Goal: Information Seeking & Learning: Learn about a topic

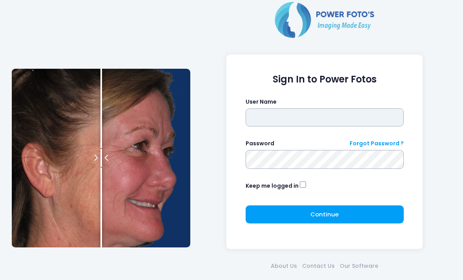
scroll to position [48, 0]
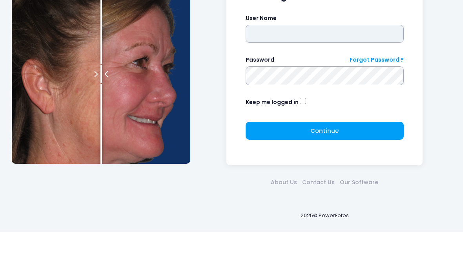
type input "**********"
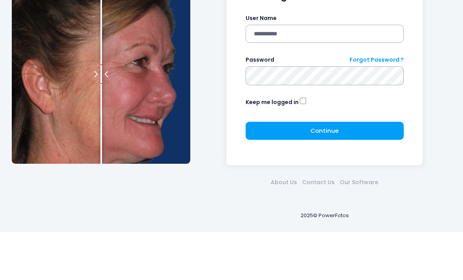
click button "submit" at bounding box center [0, 0] width 0 height 0
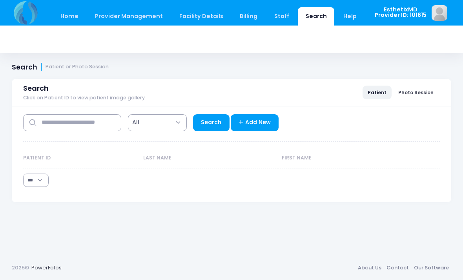
select select "***"
click at [51, 120] on input "text" at bounding box center [72, 122] width 98 height 17
type input "*********"
click at [215, 123] on link "Search" at bounding box center [211, 122] width 37 height 17
select select "***"
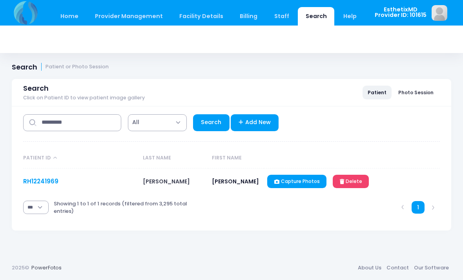
click at [52, 180] on link "RH12241969" at bounding box center [40, 181] width 35 height 8
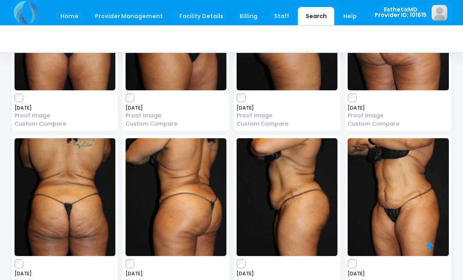
scroll to position [135, 0]
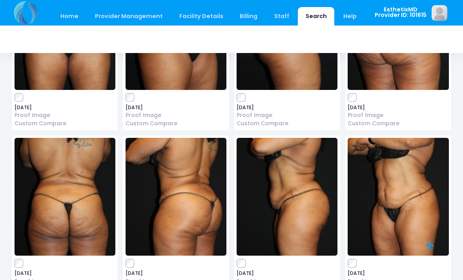
click at [41, 217] on img at bounding box center [65, 197] width 101 height 118
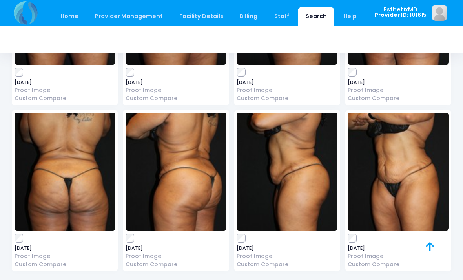
click at [284, 149] on img at bounding box center [287, 172] width 101 height 118
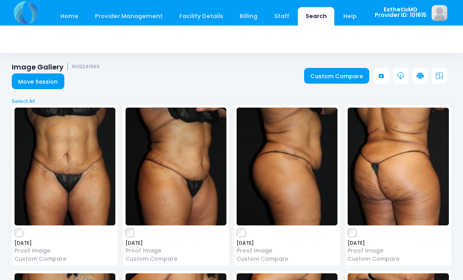
click at [44, 165] on img at bounding box center [65, 167] width 101 height 118
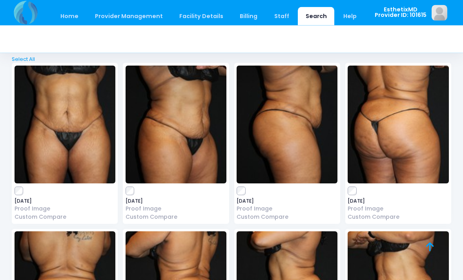
scroll to position [42, 0]
click at [147, 113] on img at bounding box center [176, 125] width 101 height 118
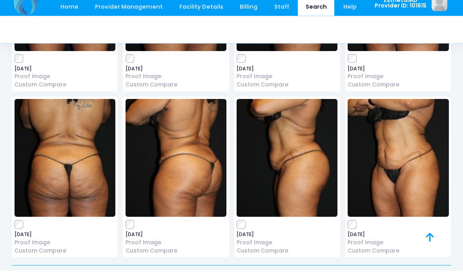
scroll to position [165, 0]
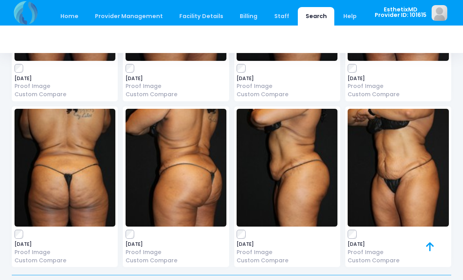
click at [53, 186] on img at bounding box center [65, 168] width 101 height 118
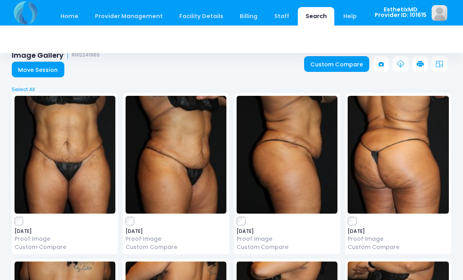
scroll to position [18, 0]
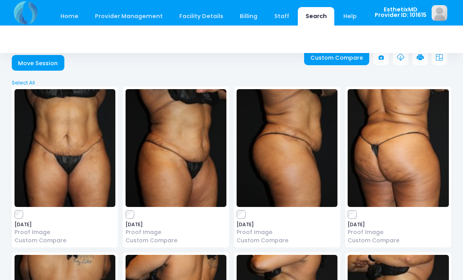
click at [197, 155] on img at bounding box center [176, 148] width 101 height 118
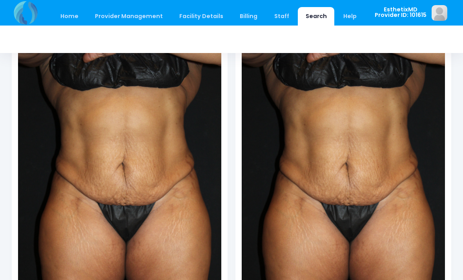
scroll to position [67, 0]
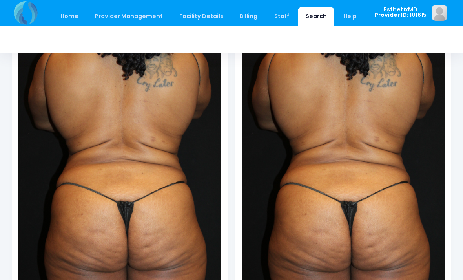
scroll to position [86, 0]
click at [461, 5] on div "Home Provider Management Provider Management Add User View Users Billing" at bounding box center [231, 13] width 463 height 26
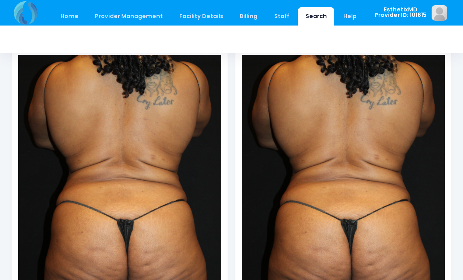
scroll to position [0, 0]
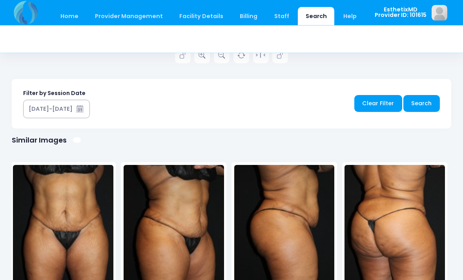
scroll to position [465, 0]
